Goal: Go to known website: Go to known website

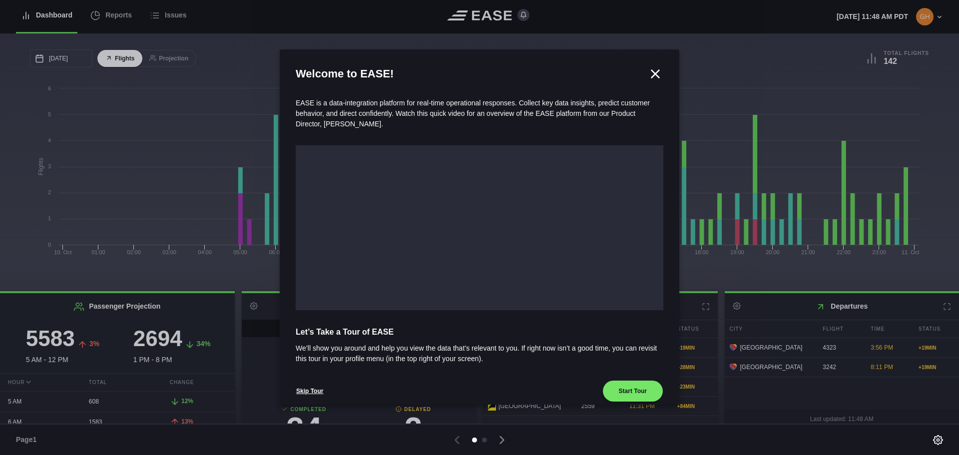
click at [653, 76] on icon at bounding box center [655, 73] width 7 height 7
click at [651, 71] on icon at bounding box center [655, 73] width 15 height 15
